Goal: Information Seeking & Learning: Learn about a topic

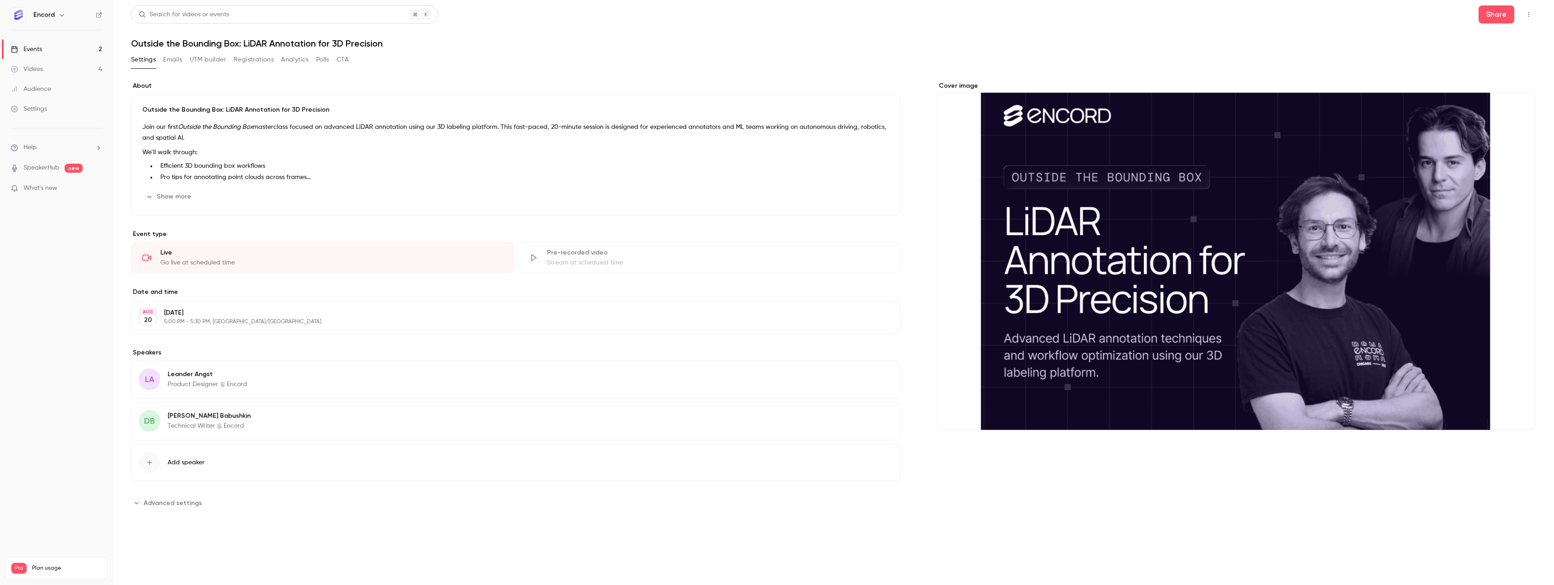
click at [68, 69] on link "Videos 4" at bounding box center [56, 69] width 113 height 20
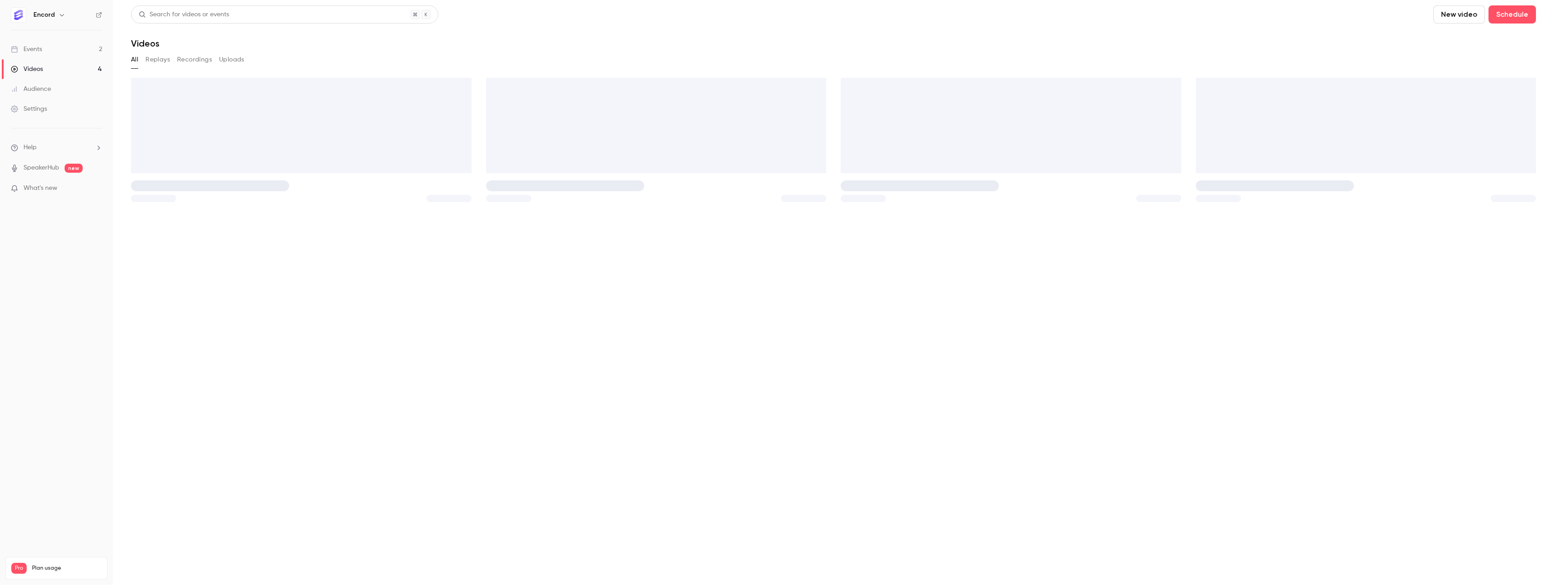
click at [66, 53] on link "Events 2" at bounding box center [56, 49] width 113 height 20
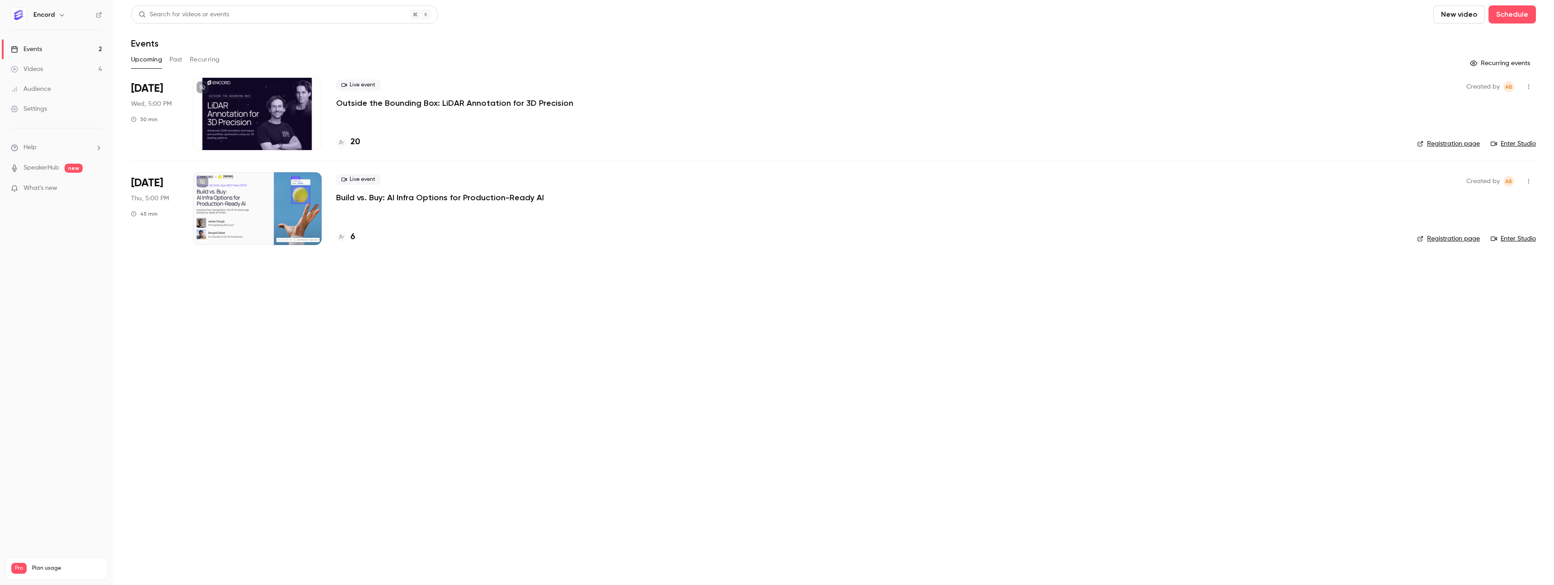
click at [279, 218] on div at bounding box center [257, 208] width 129 height 72
